Goal: Information Seeking & Learning: Learn about a topic

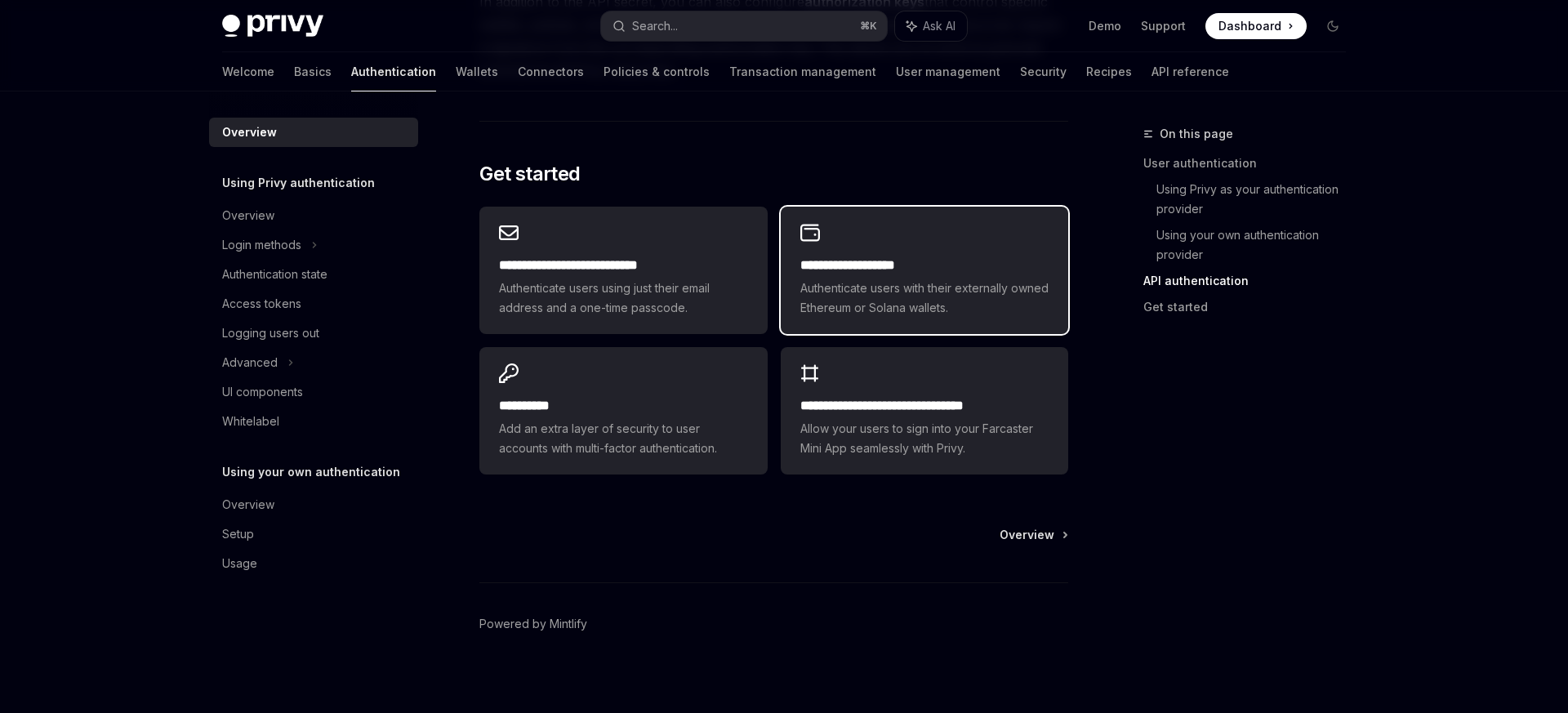
scroll to position [1337, 0]
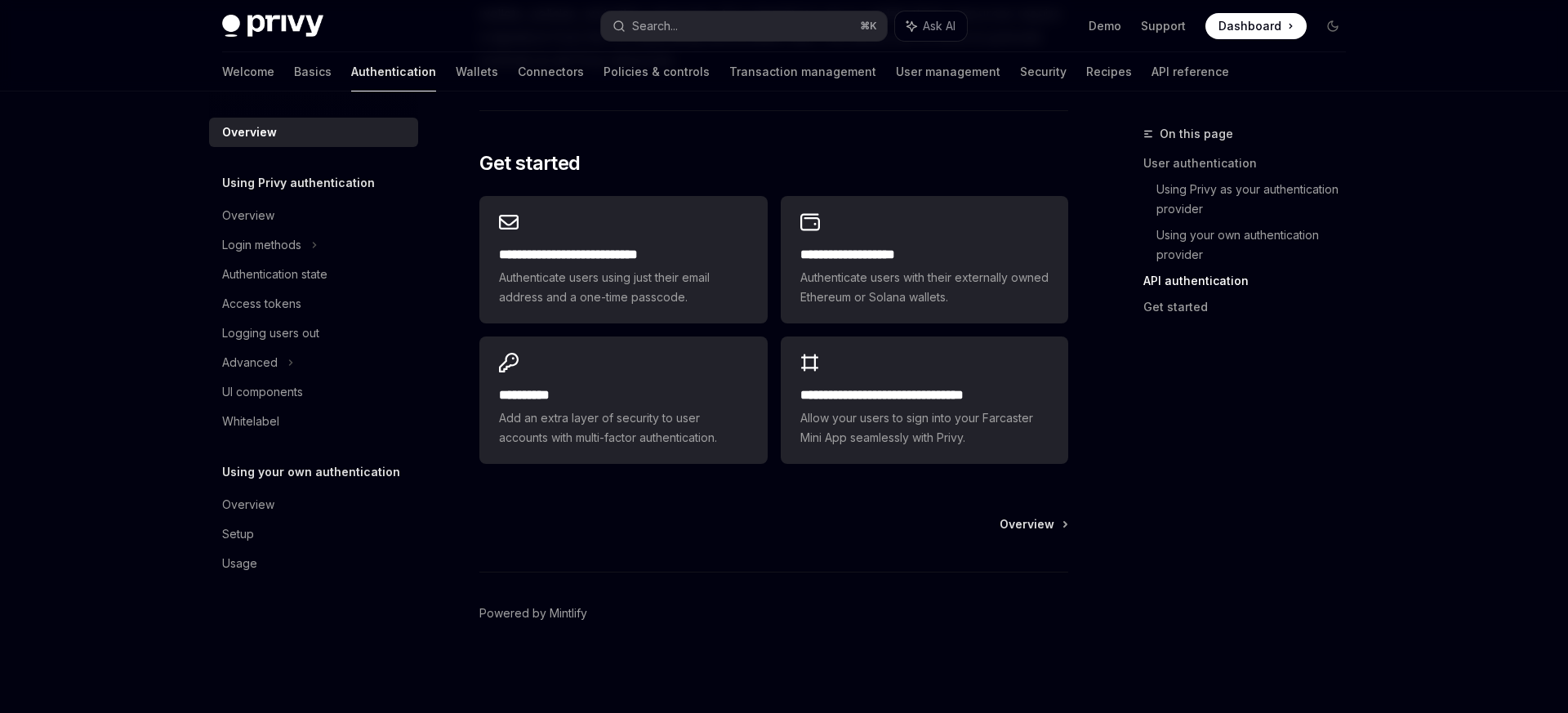
click at [1032, 536] on div "Overview Powered by [PERSON_NAME]" at bounding box center [773, 615] width 589 height 197
click at [1045, 526] on span "Overview" at bounding box center [1027, 524] width 55 height 16
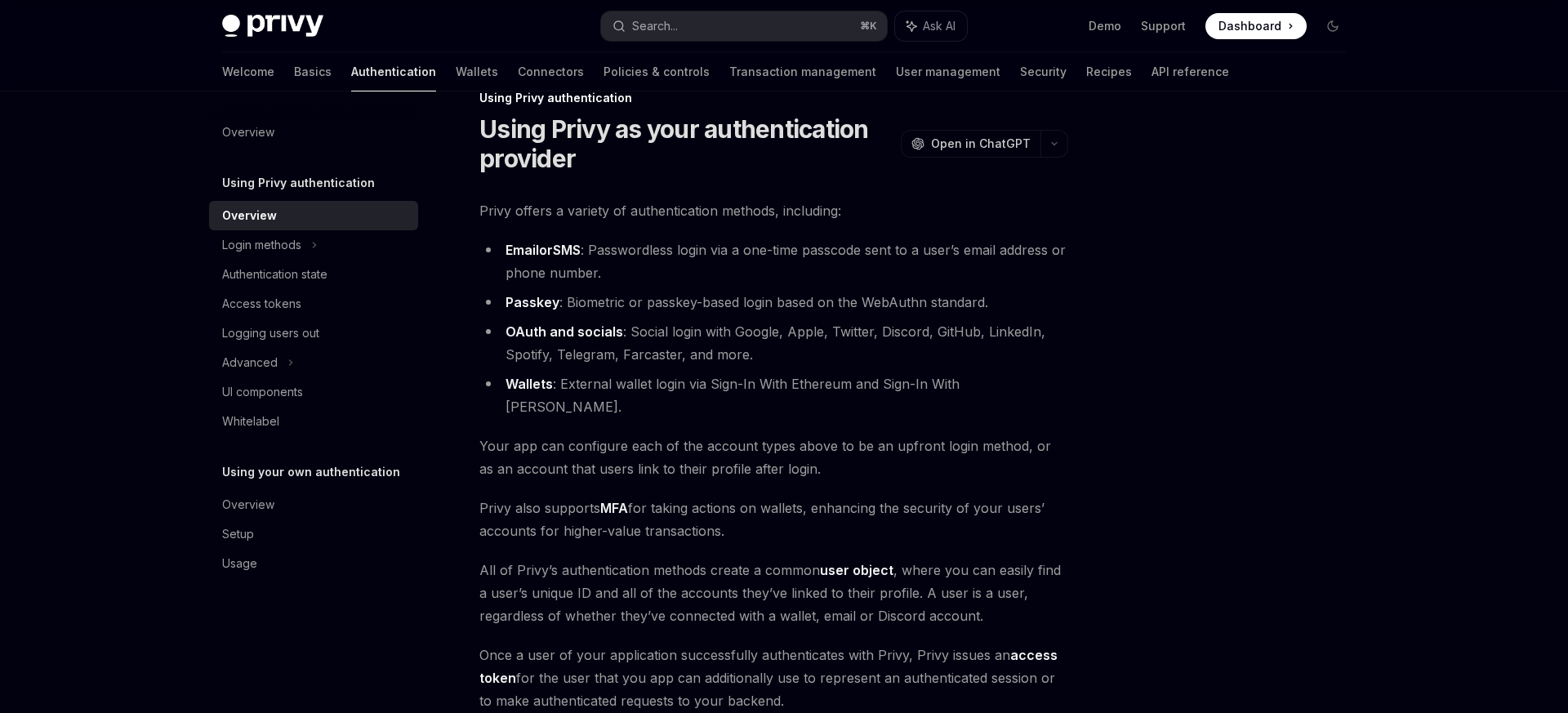
scroll to position [255, 0]
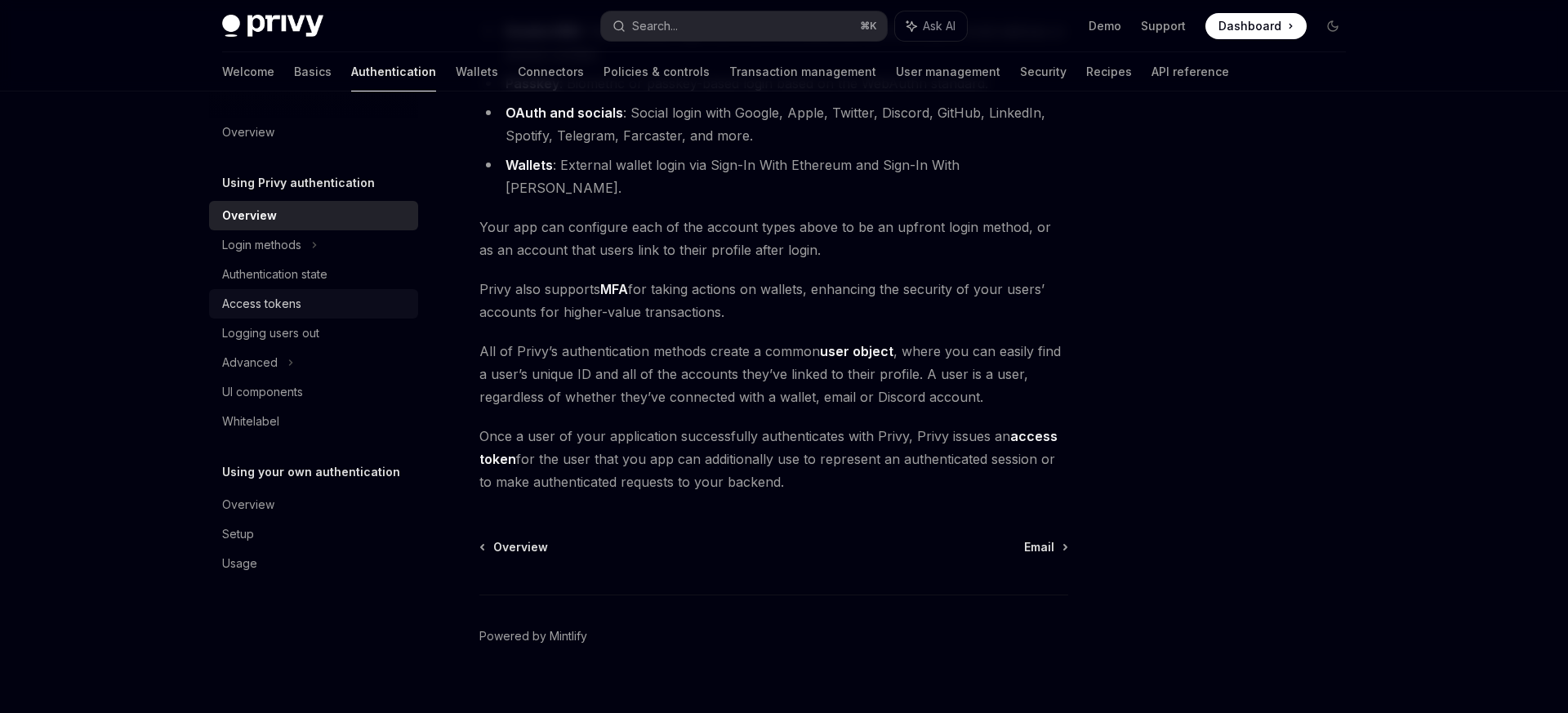
click at [313, 306] on div "Access tokens" at bounding box center [314, 304] width 186 height 19
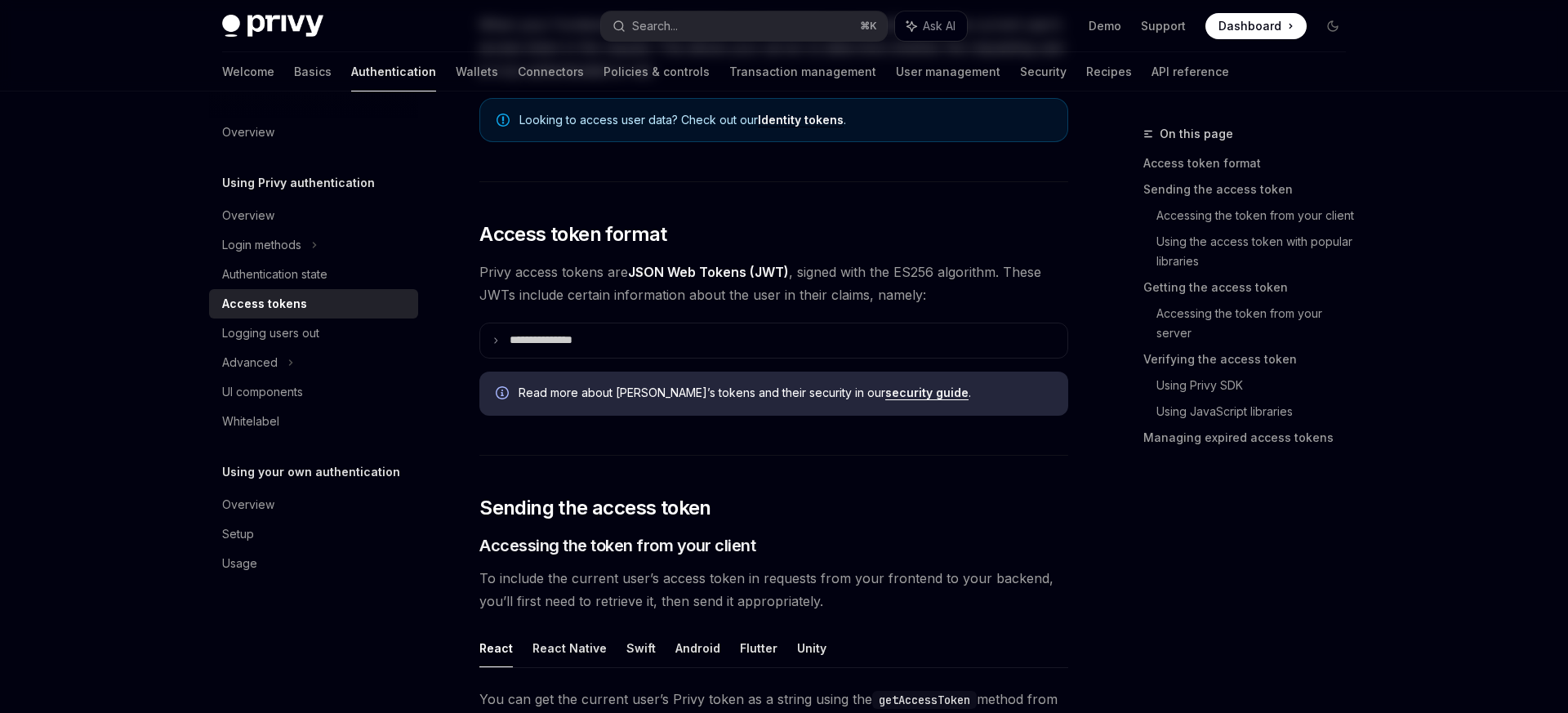
type textarea "*"
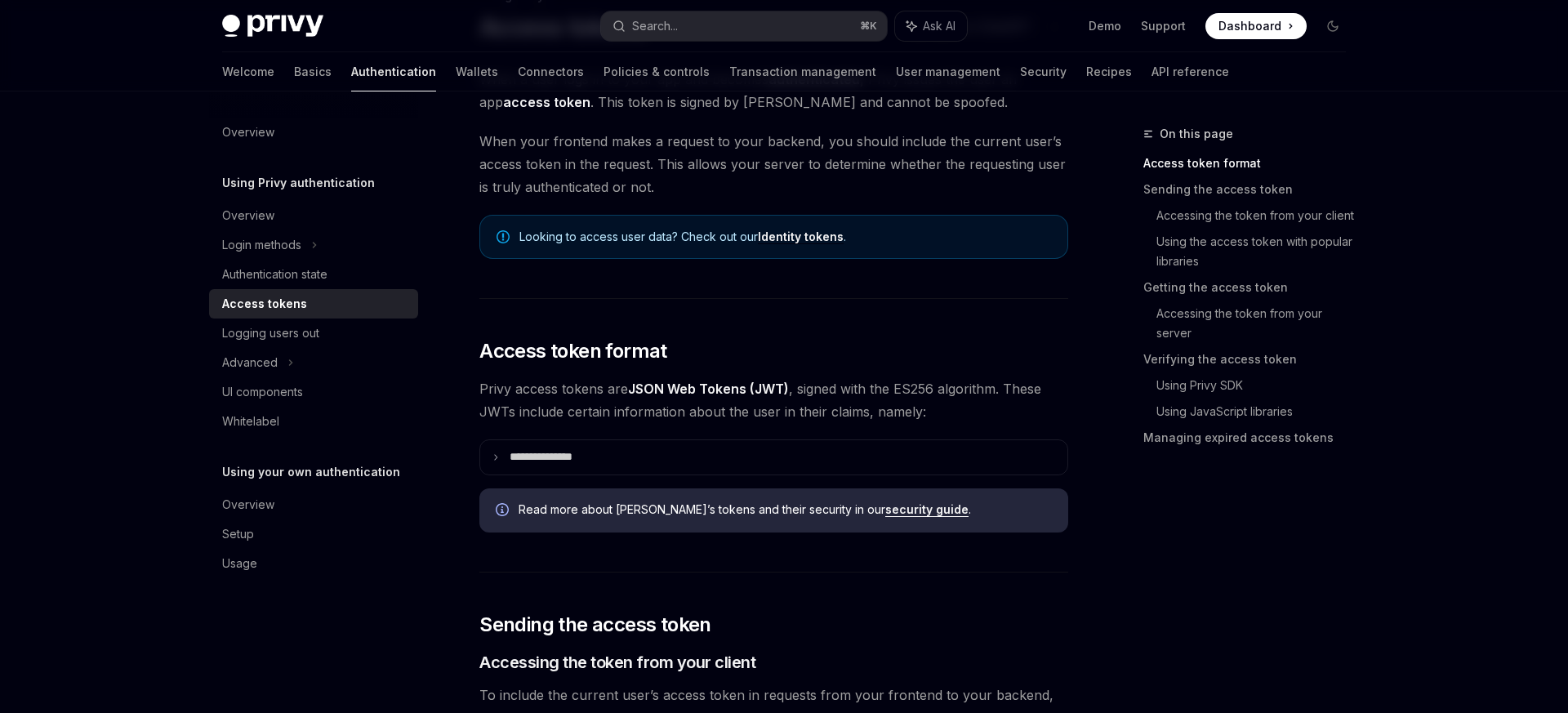
scroll to position [137, 0]
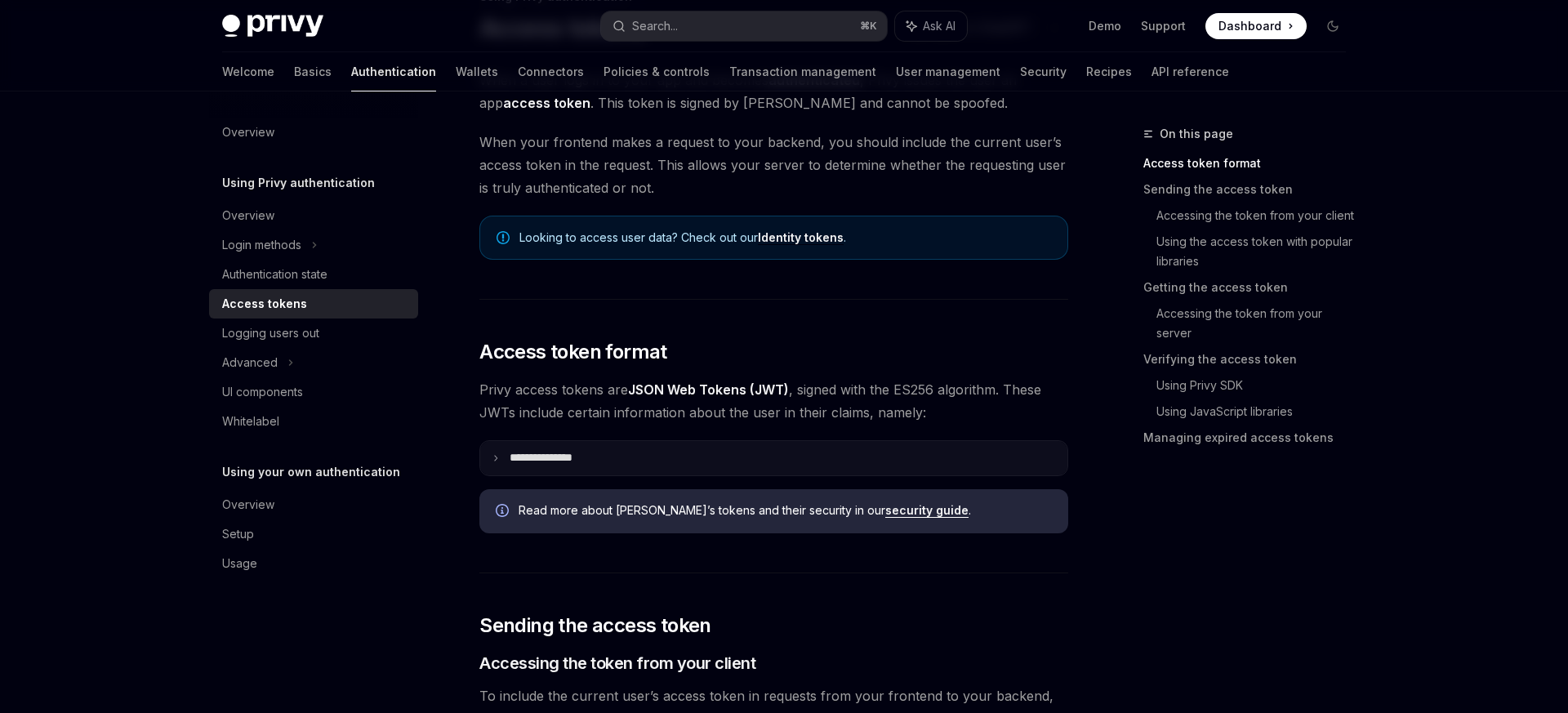
drag, startPoint x: 580, startPoint y: 457, endPoint x: 605, endPoint y: 457, distance: 25.0
click at [583, 457] on p "**********" at bounding box center [554, 457] width 89 height 14
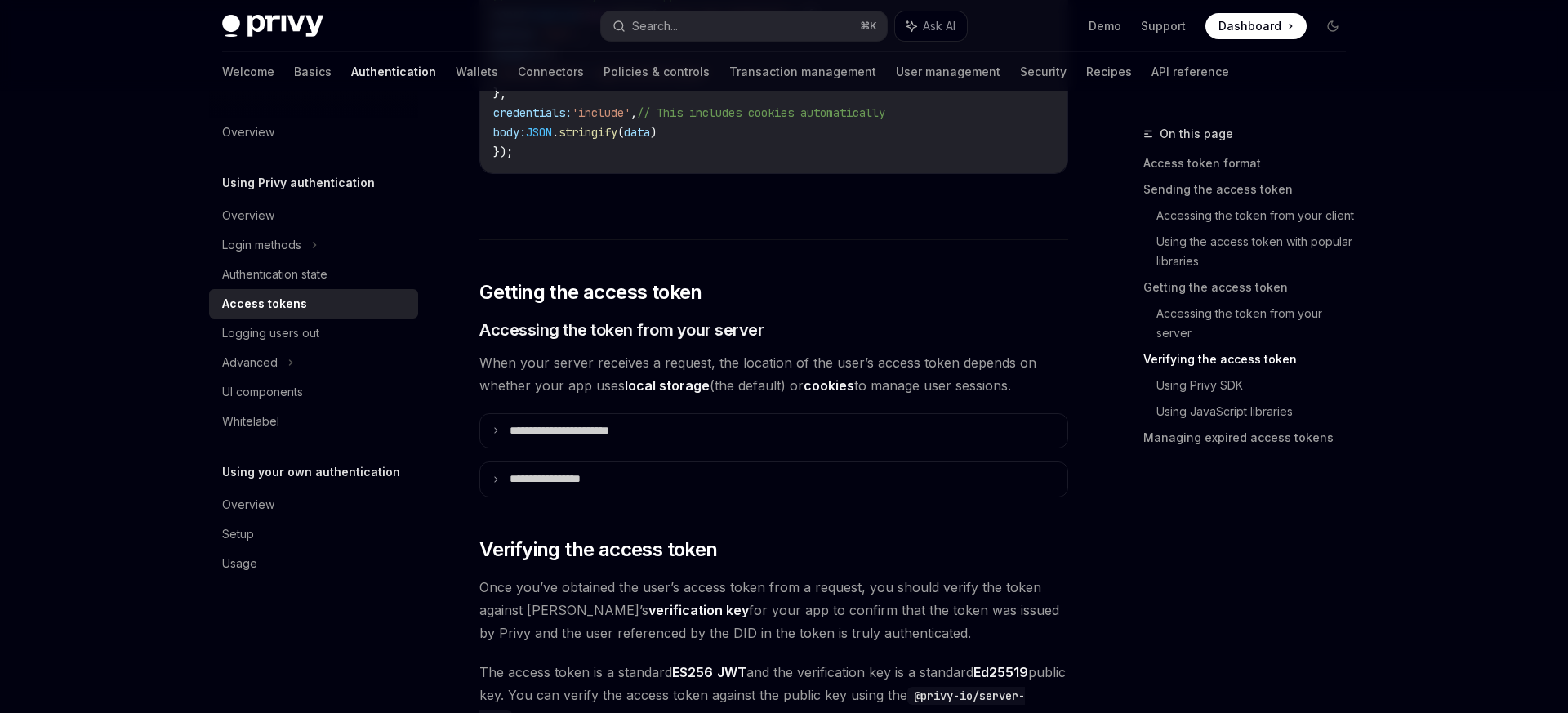
scroll to position [2463, 0]
